Goal: Transaction & Acquisition: Book appointment/travel/reservation

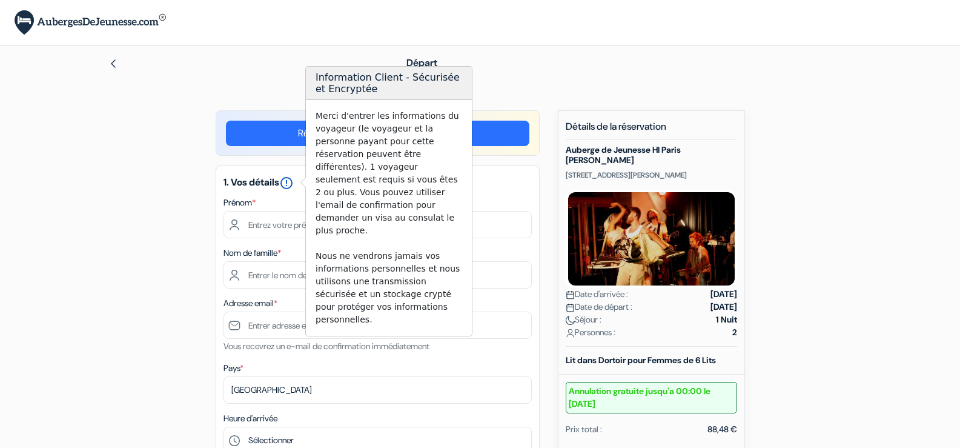
click at [293, 184] on icon "error_outline" at bounding box center [286, 183] width 15 height 15
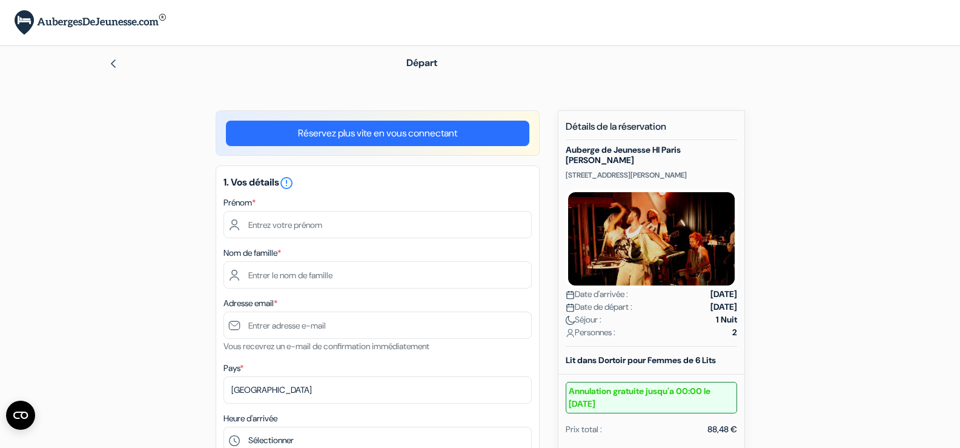
click at [284, 204] on div "Prénom *" at bounding box center [378, 216] width 308 height 43
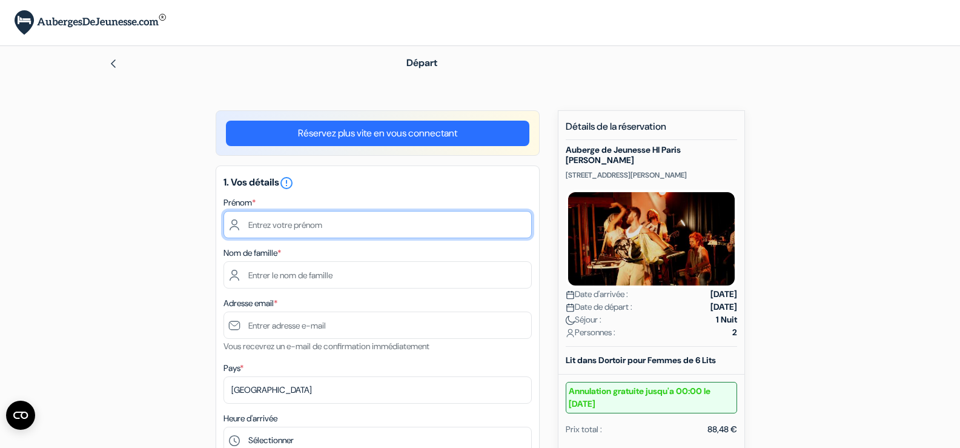
click at [265, 228] on input "text" at bounding box center [378, 224] width 308 height 27
type input "ANNELIESE"
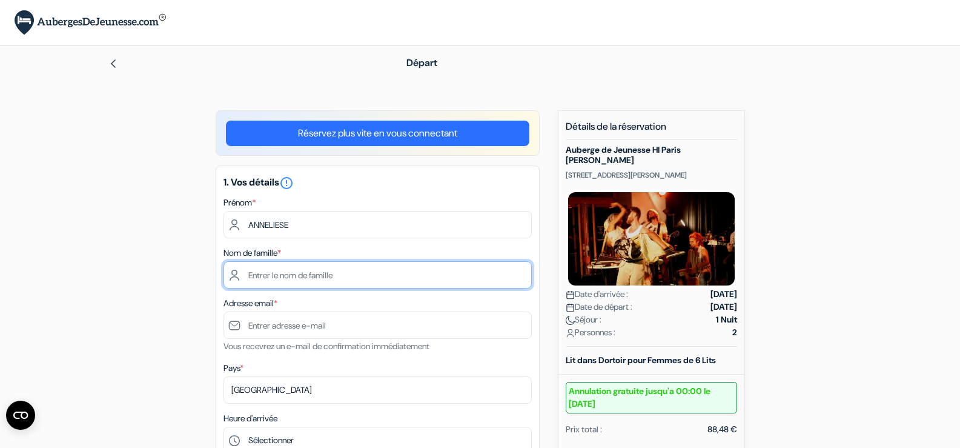
type input "SULEWSKI"
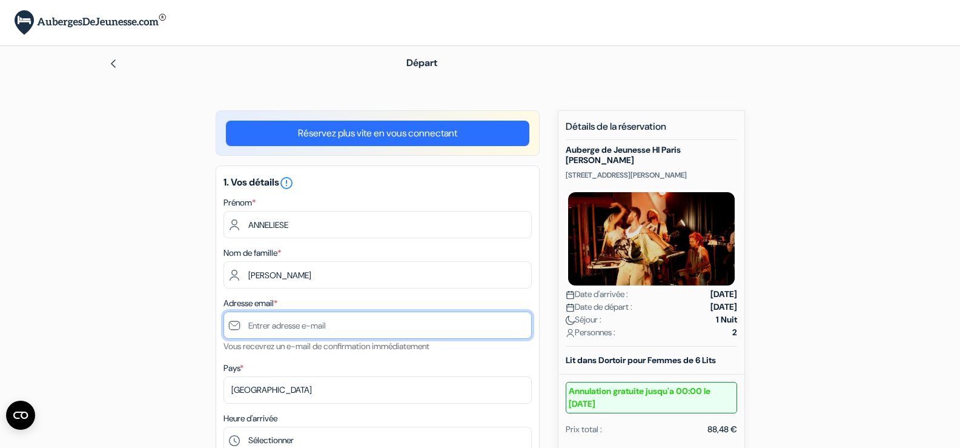
type input "[EMAIL_ADDRESS][DOMAIN_NAME]"
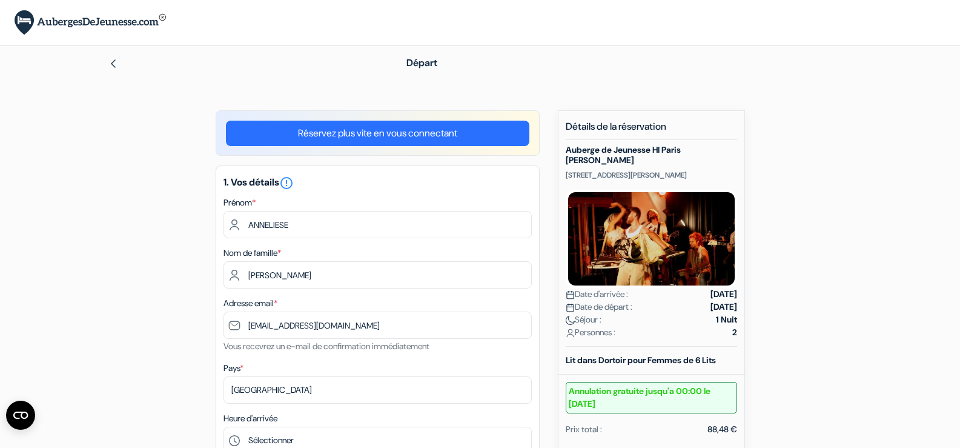
type input "0667064067"
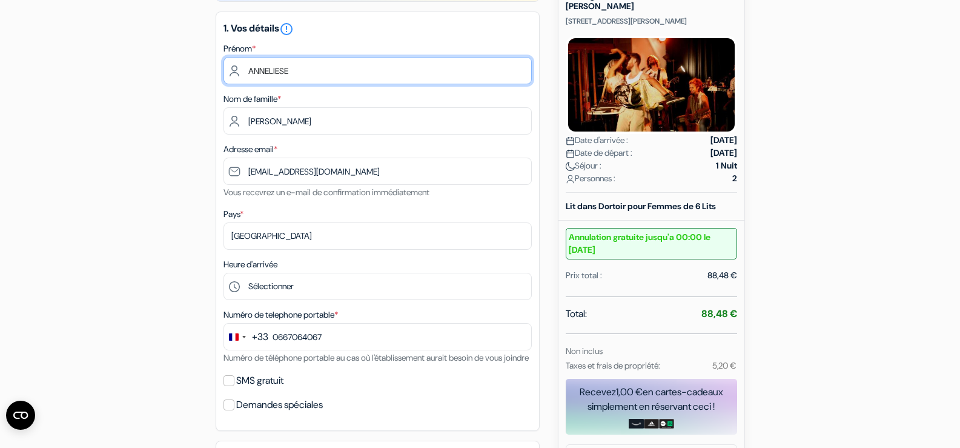
scroll to position [182, 0]
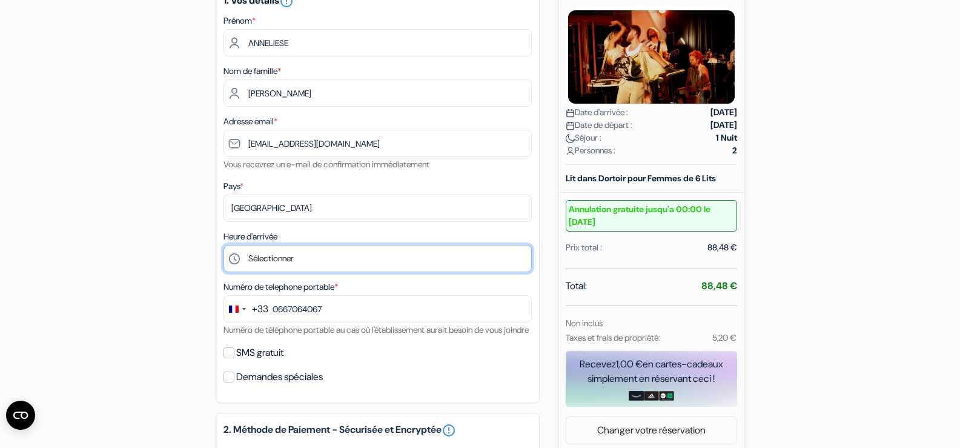
click at [274, 260] on select "Sélectionner 15:00 16:00 17:00 18:00 19:00 20:00 21:00 22:00 23:00 0:00" at bounding box center [378, 258] width 308 height 27
select select "17"
click at [224, 245] on select "Sélectionner 15:00 16:00 17:00 18:00 19:00 20:00 21:00 22:00 23:00 0:00" at bounding box center [378, 258] width 308 height 27
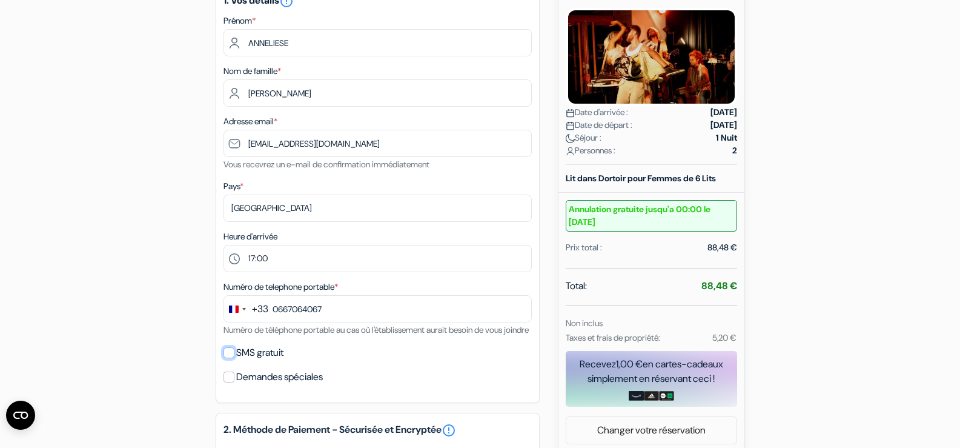
click at [228, 358] on input "SMS gratuit" at bounding box center [229, 352] width 11 height 11
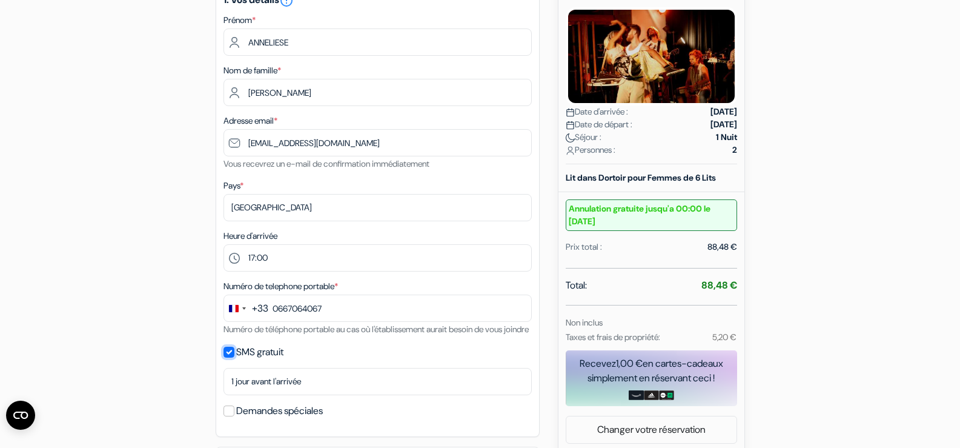
scroll to position [242, 0]
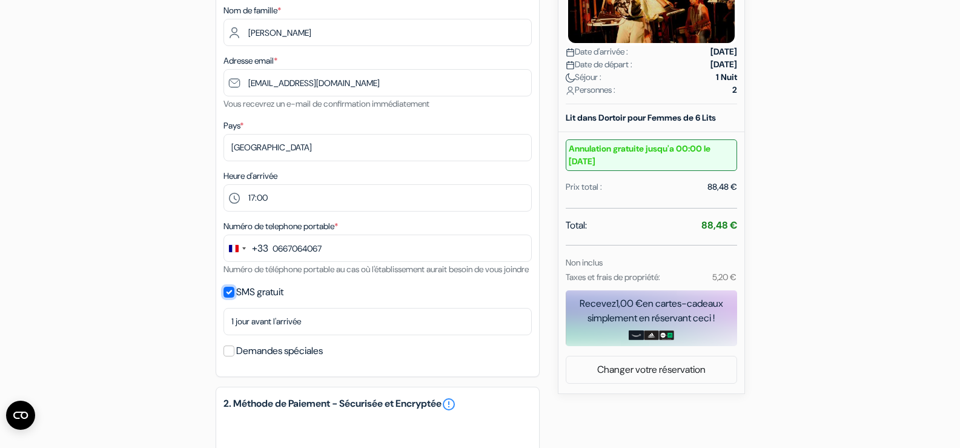
click at [227, 298] on input "SMS gratuit" at bounding box center [229, 292] width 11 height 11
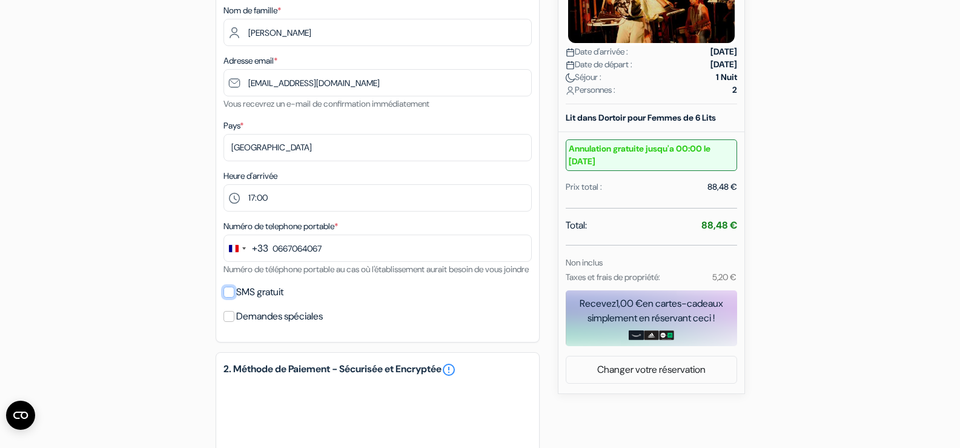
scroll to position [303, 0]
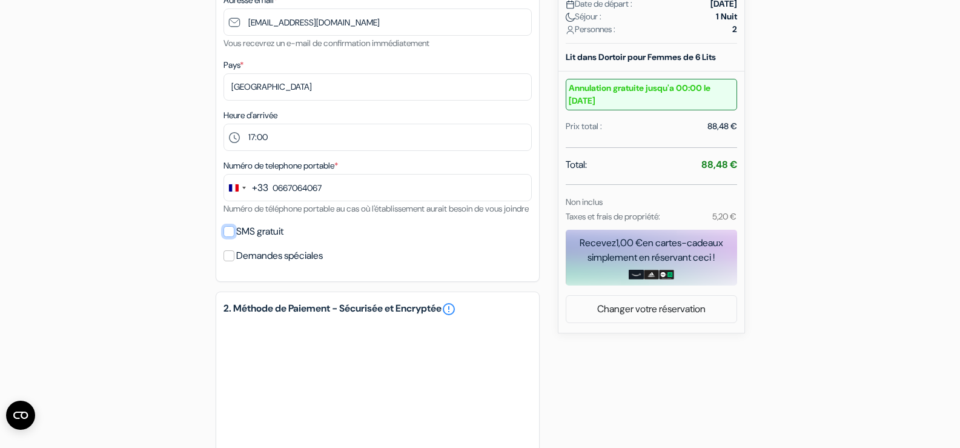
click at [227, 237] on input "SMS gratuit" at bounding box center [229, 231] width 11 height 11
checkbox input "true"
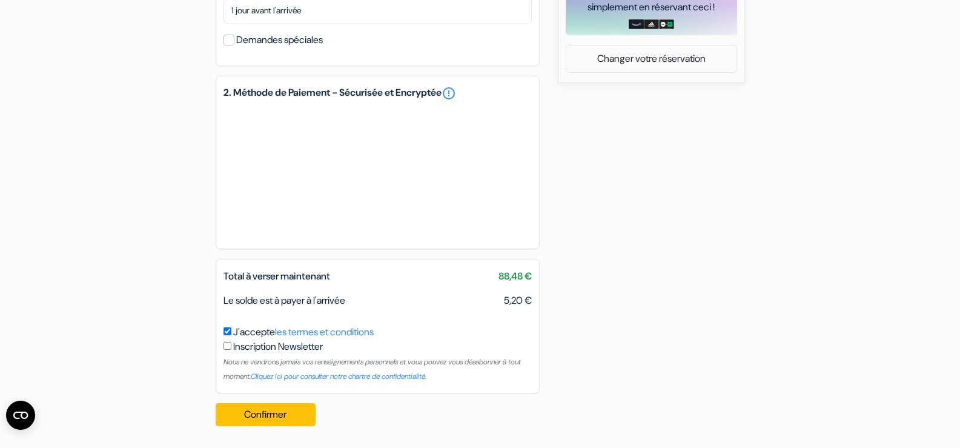
scroll to position [568, 0]
click at [253, 416] on button "Confirmer Loading..." at bounding box center [266, 414] width 101 height 23
